Goal: Find specific page/section: Find specific page/section

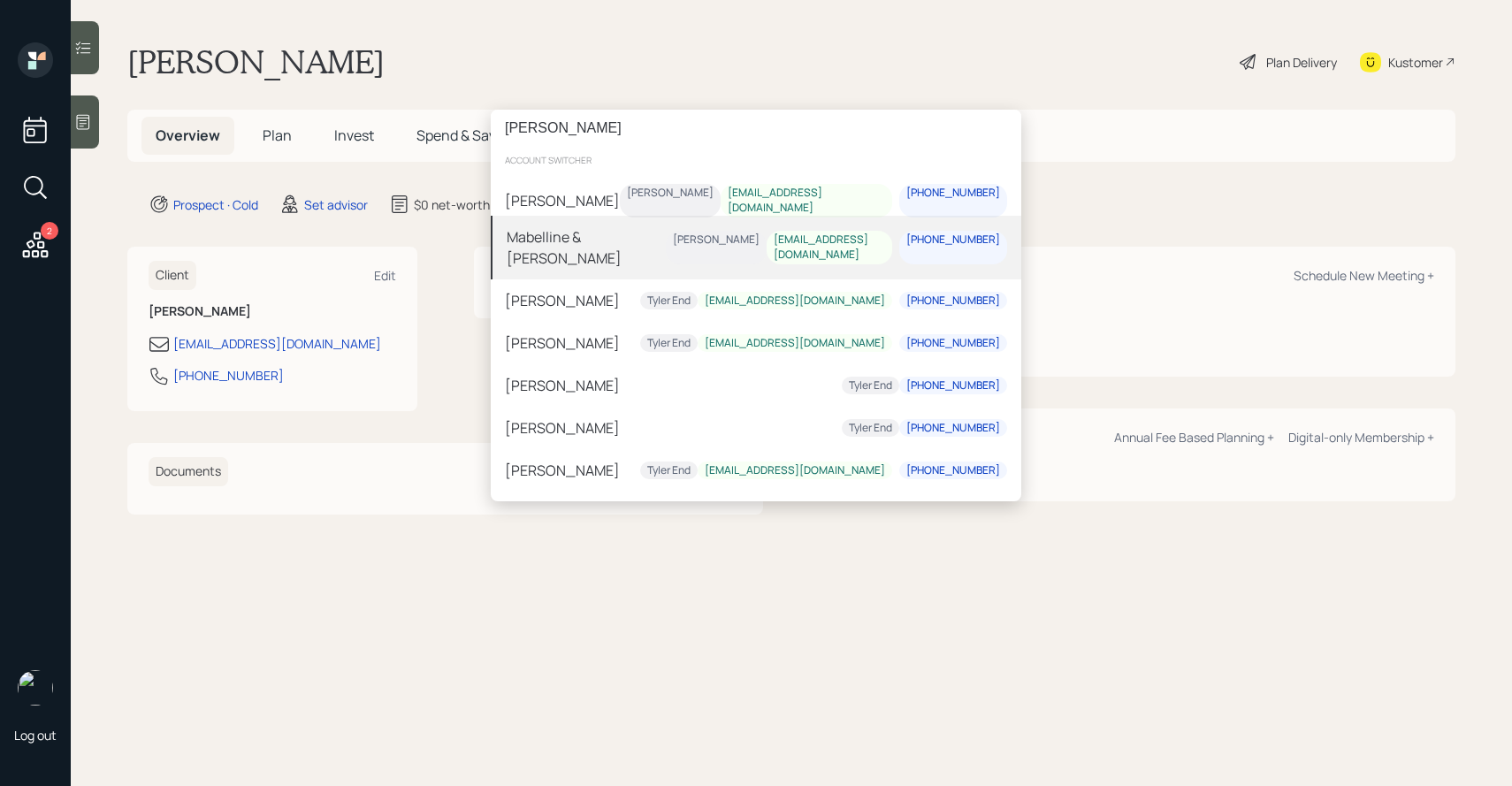
type input "[PERSON_NAME]"
click at [592, 259] on div "Mabelline & [PERSON_NAME]" at bounding box center [586, 247] width 159 height 43
